Goal: Navigation & Orientation: Find specific page/section

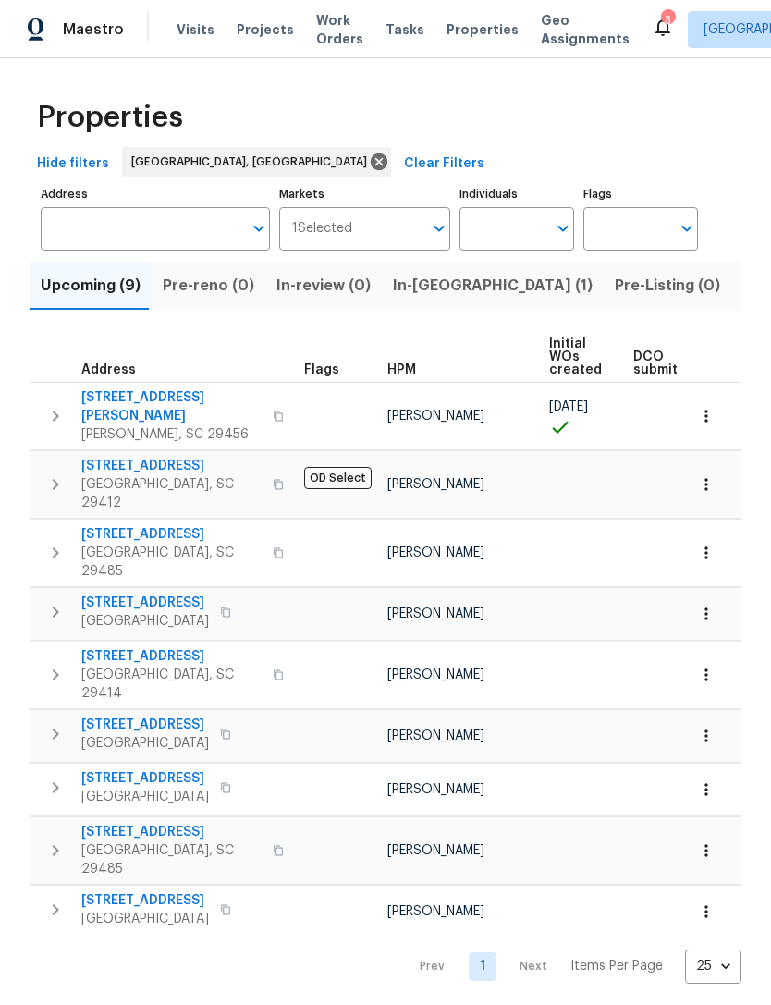
click at [188, 32] on span "Visits" at bounding box center [196, 29] width 38 height 18
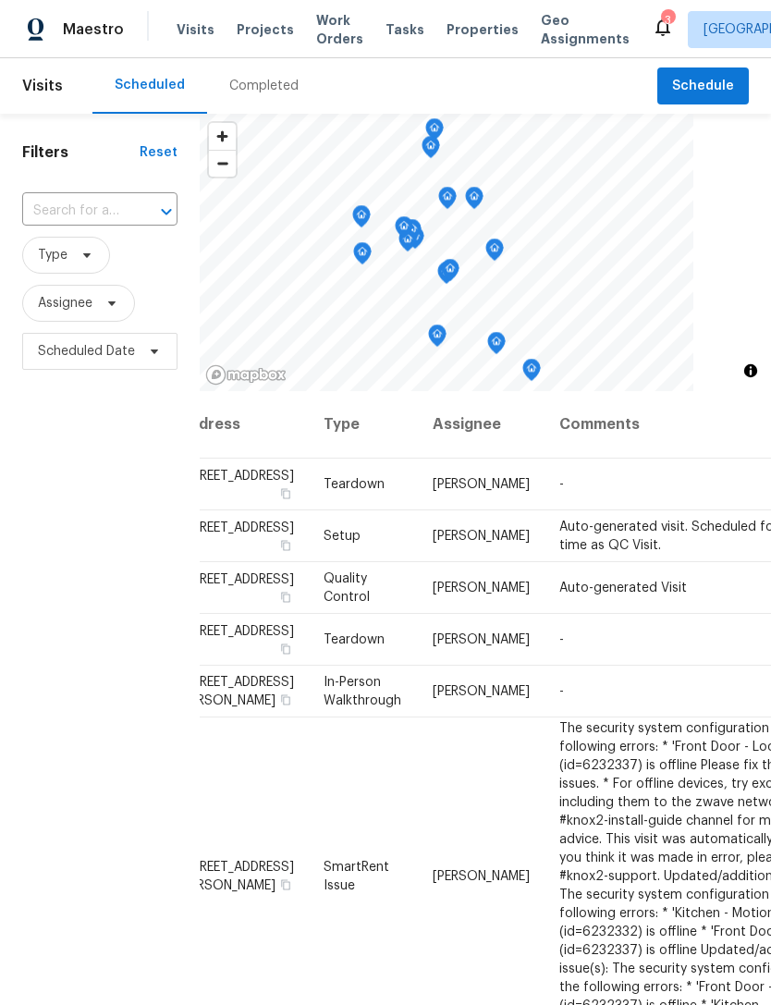
scroll to position [0, 44]
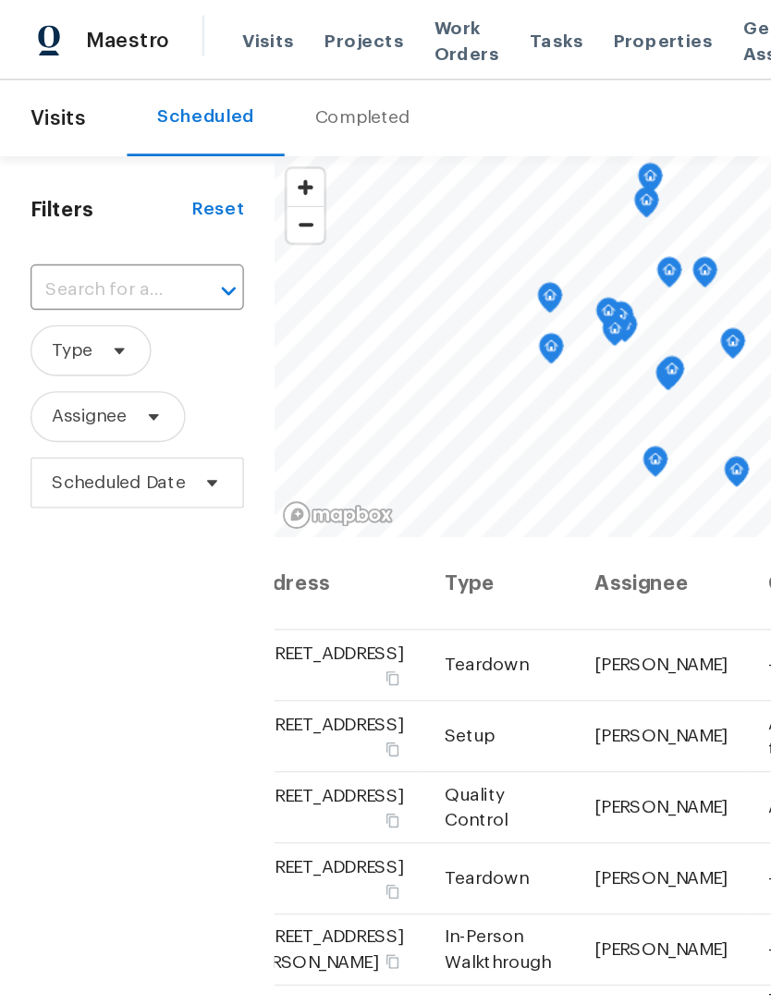
click at [453, 27] on span "Properties" at bounding box center [482, 29] width 72 height 18
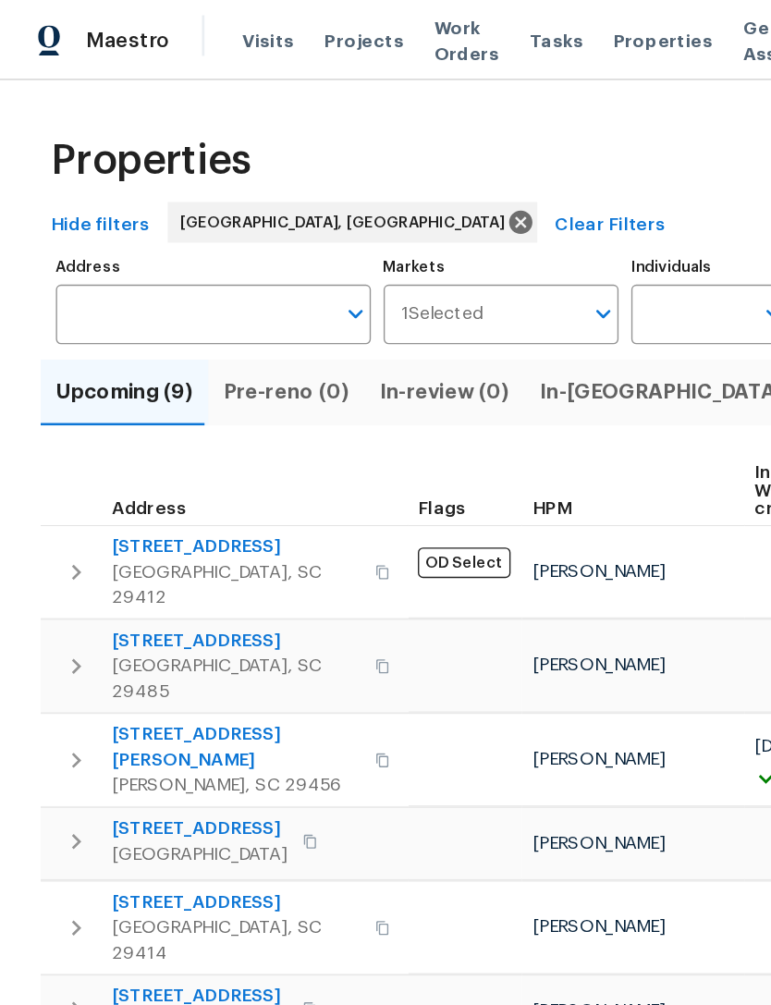
click at [189, 33] on span "Visits" at bounding box center [196, 29] width 38 height 18
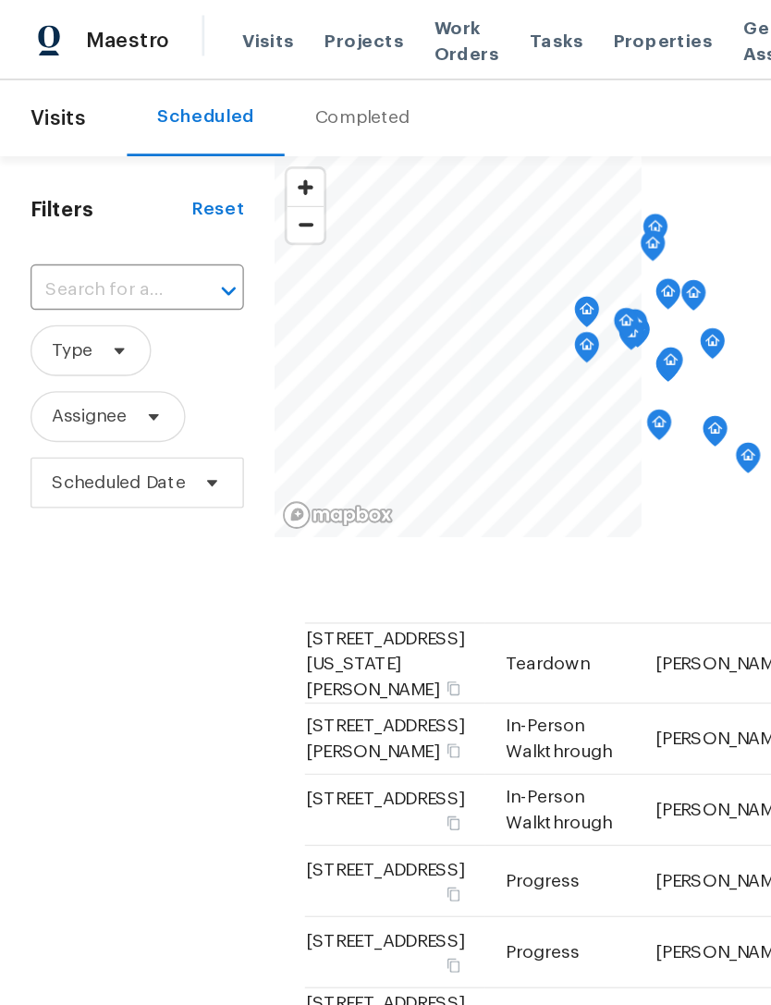
scroll to position [2444, 0]
click at [193, 26] on span "Visits" at bounding box center [196, 29] width 38 height 18
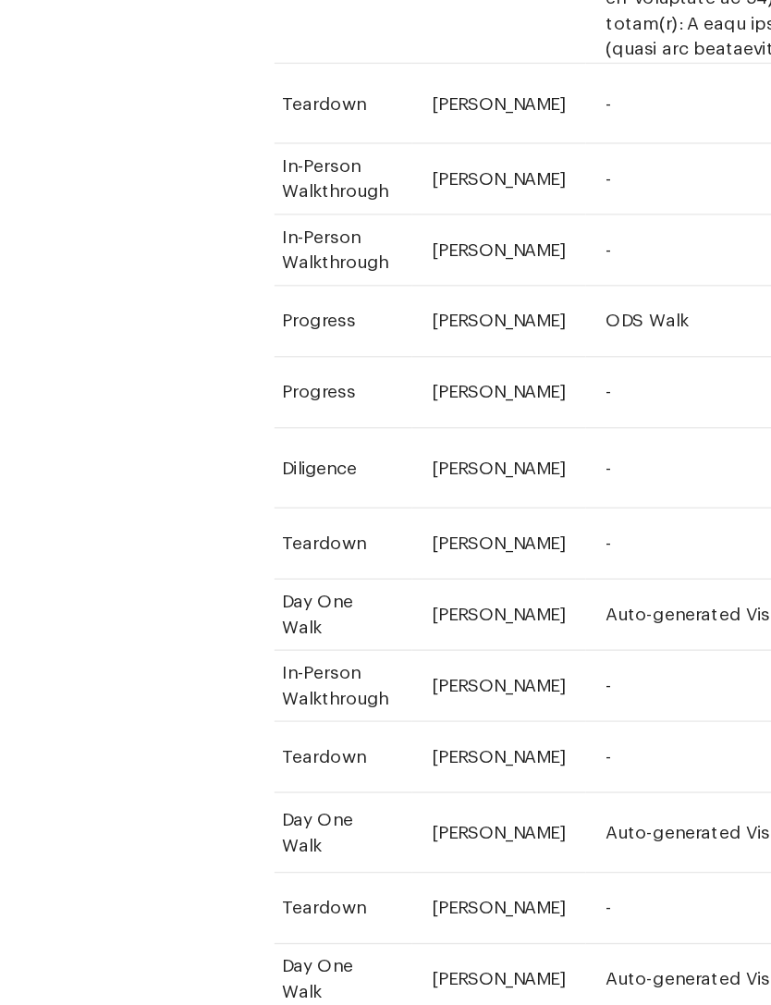
scroll to position [98, 0]
